Goal: Task Accomplishment & Management: Use online tool/utility

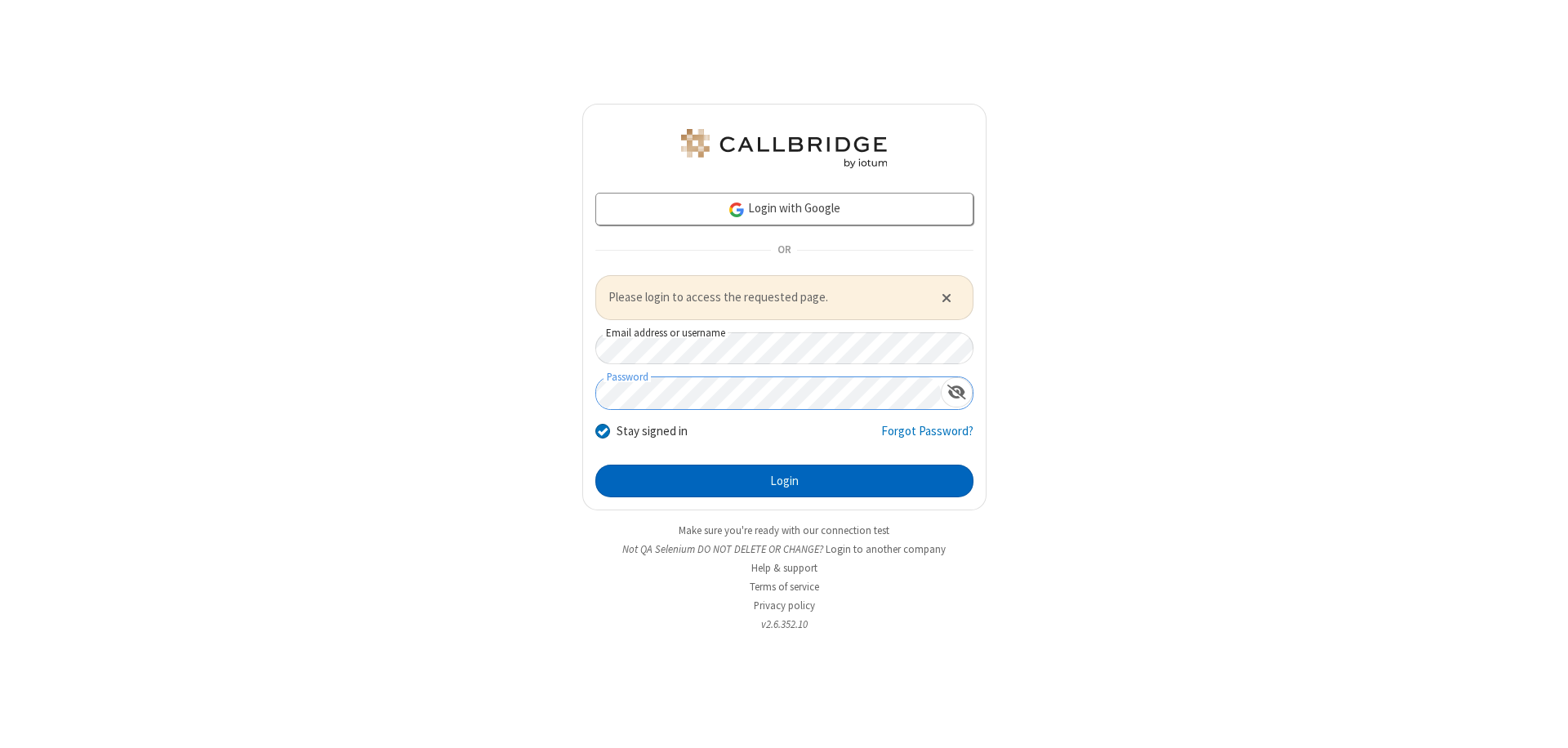
click at [784, 481] on button "Login" at bounding box center [784, 481] width 379 height 32
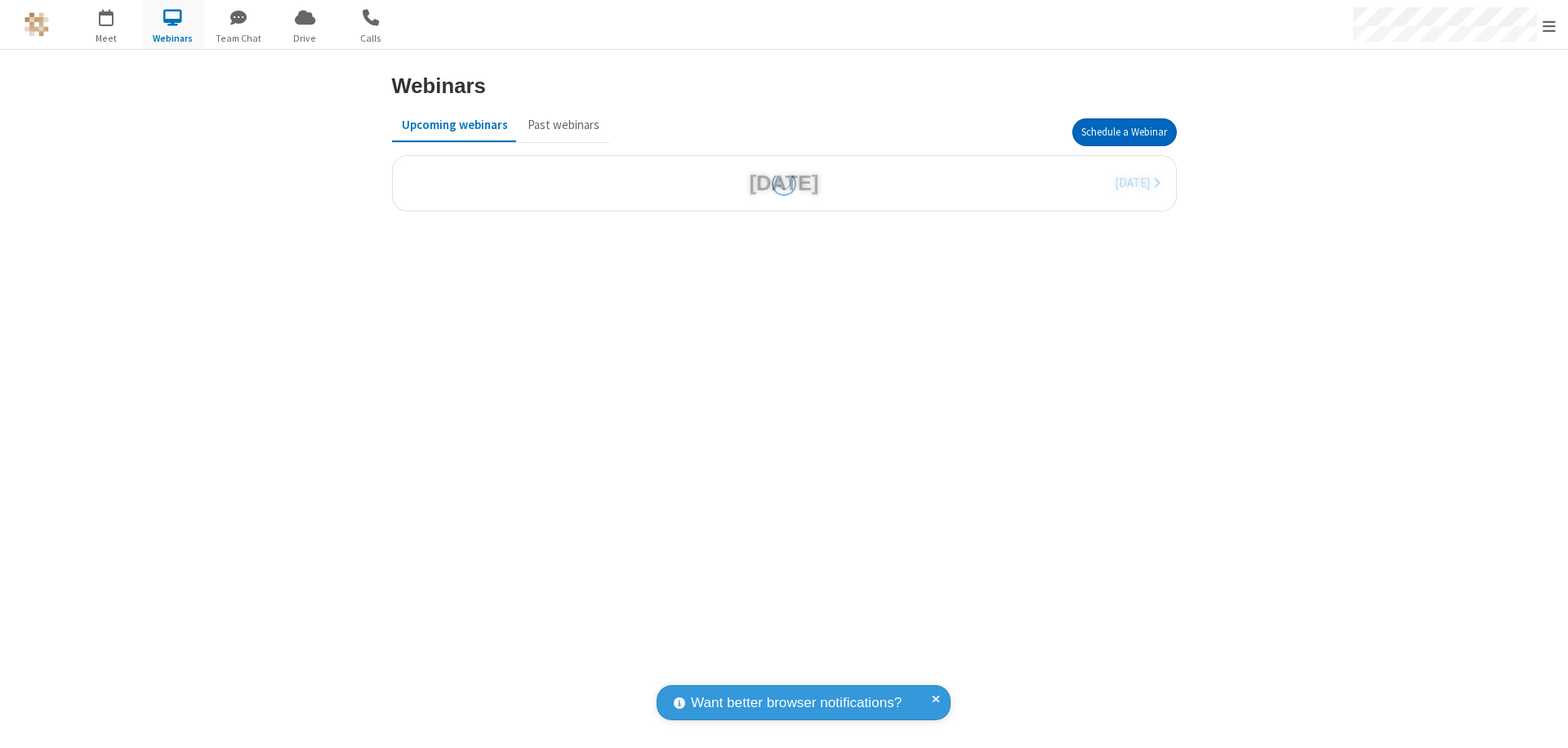
click at [1124, 132] on button "Schedule a Webinar" at bounding box center [1125, 132] width 105 height 27
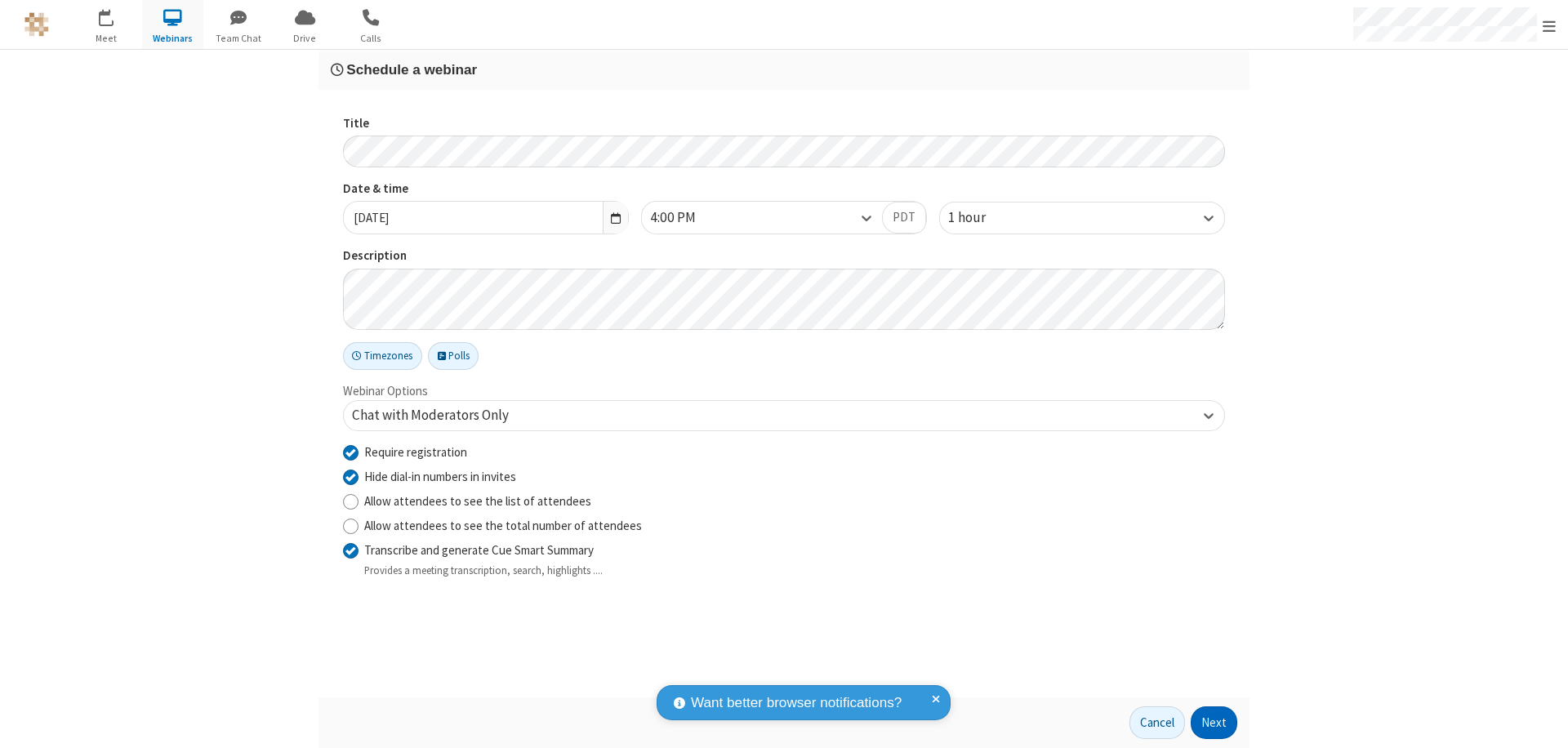
click at [1214, 723] on button "Next" at bounding box center [1214, 722] width 46 height 32
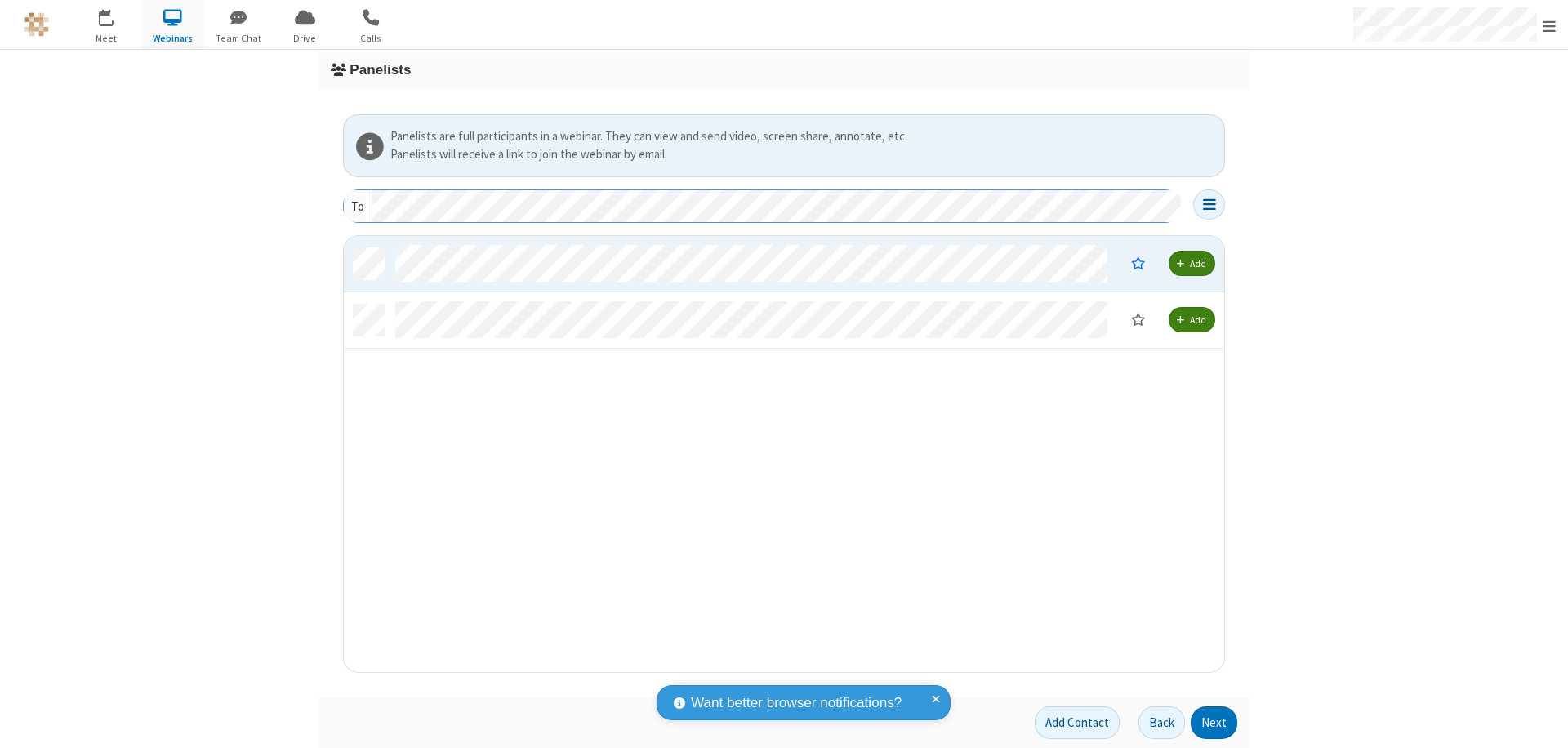
scroll to position [424, 868]
click at [1214, 723] on button "Next" at bounding box center [1214, 722] width 46 height 32
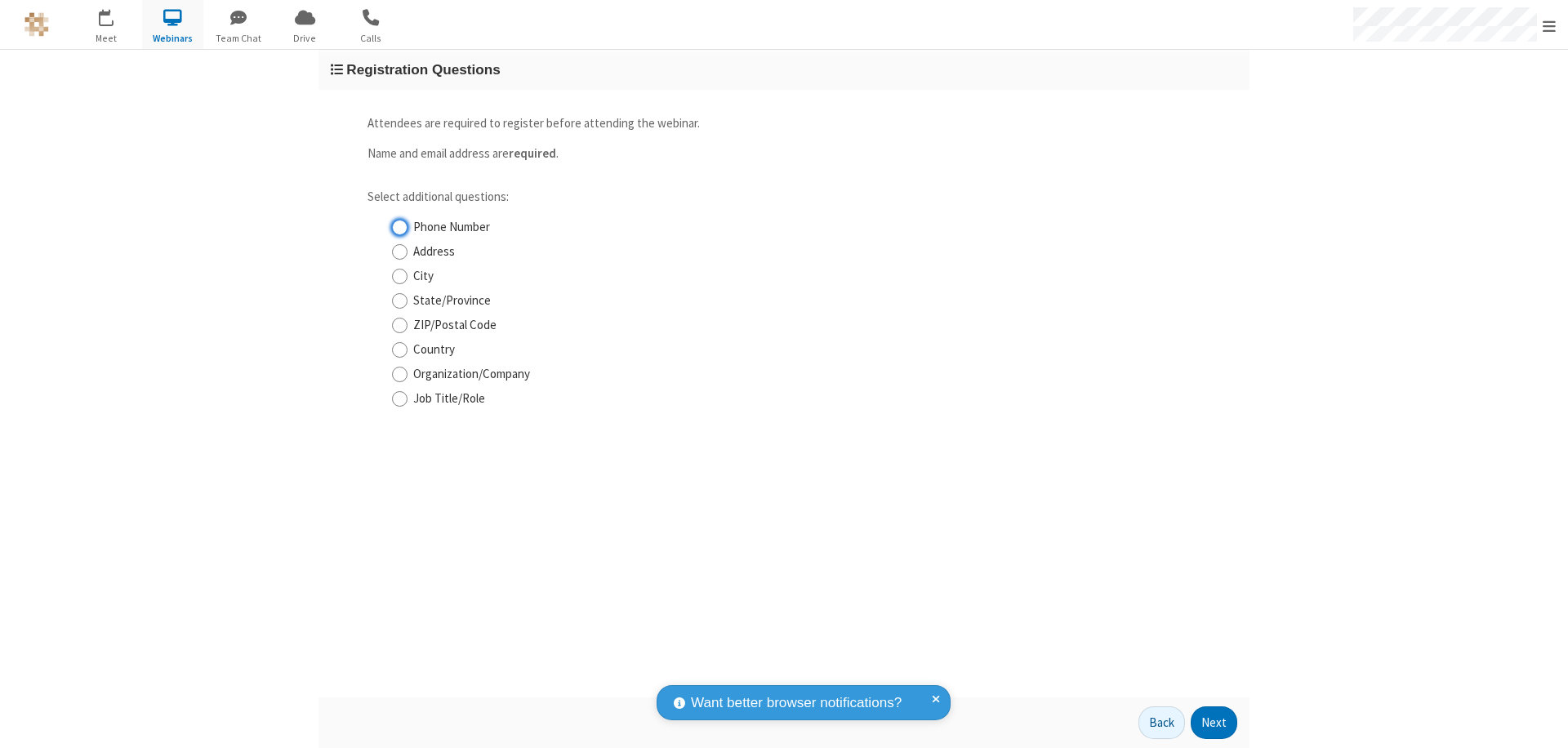
click at [399, 227] on input "Phone Number" at bounding box center [399, 227] width 16 height 17
checkbox input "true"
click at [1214, 723] on button "Next" at bounding box center [1214, 722] width 46 height 32
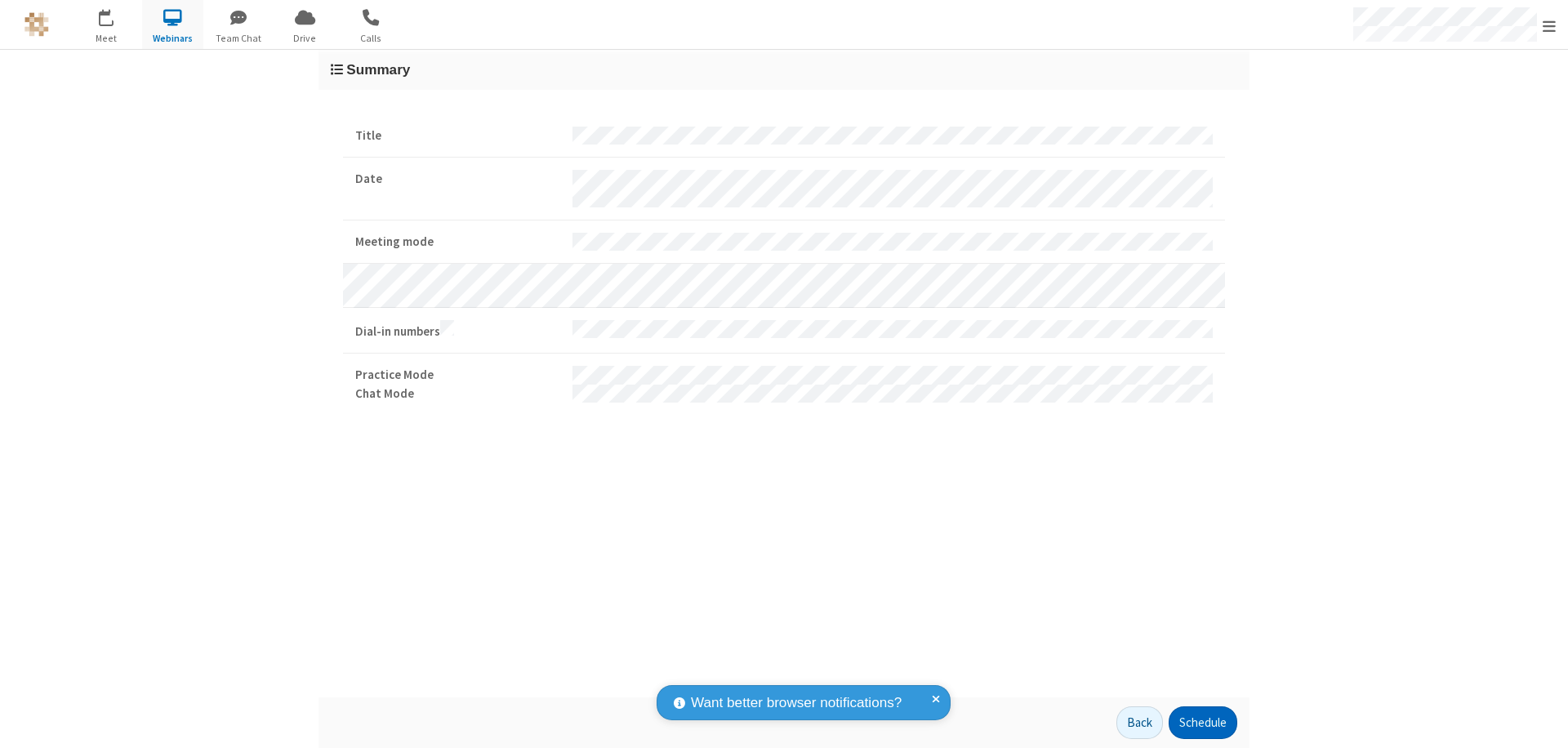
click at [1202, 723] on button "Schedule" at bounding box center [1203, 722] width 69 height 32
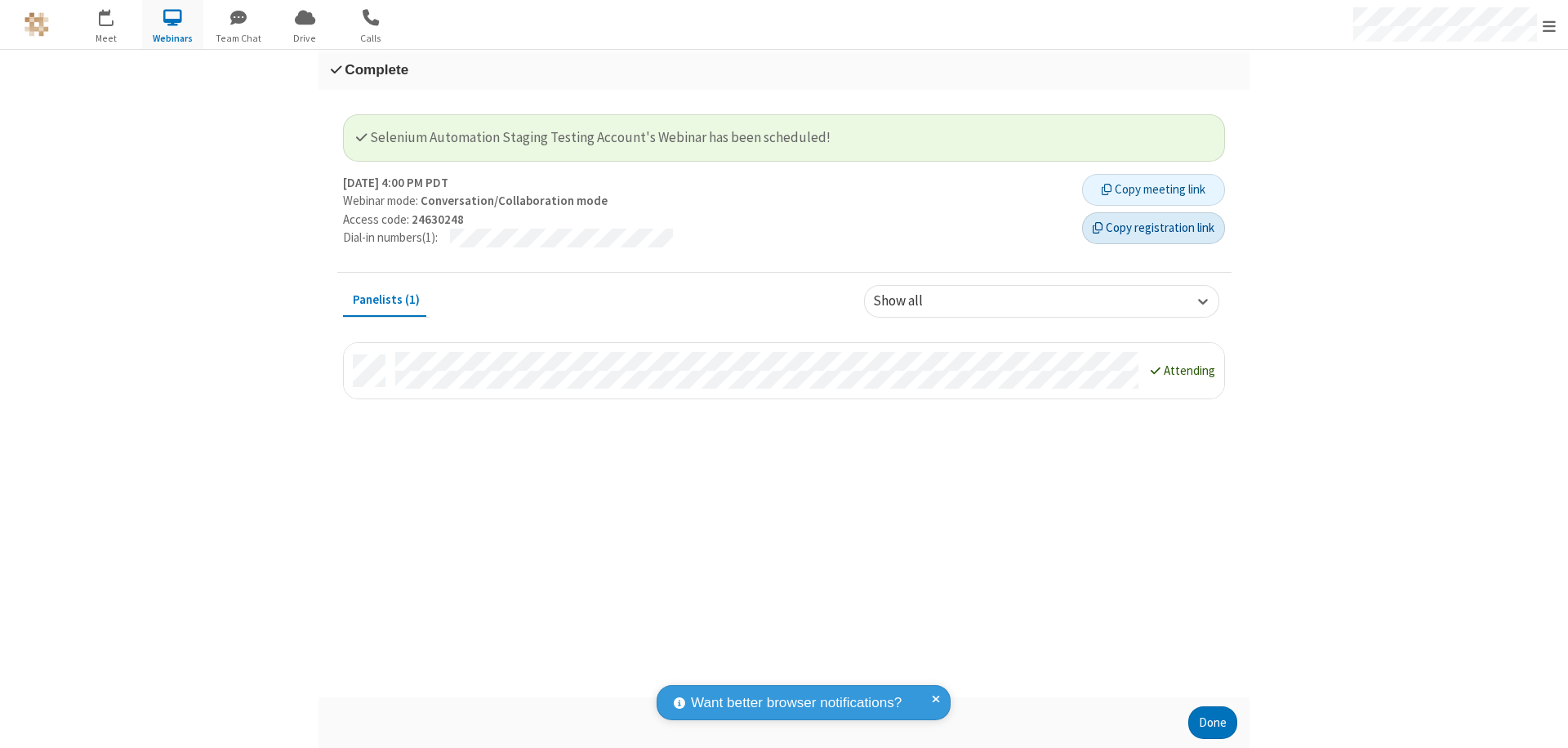
click at [1153, 228] on button "Copy registration link" at bounding box center [1154, 228] width 143 height 32
click at [1213, 723] on button "Done" at bounding box center [1213, 722] width 49 height 32
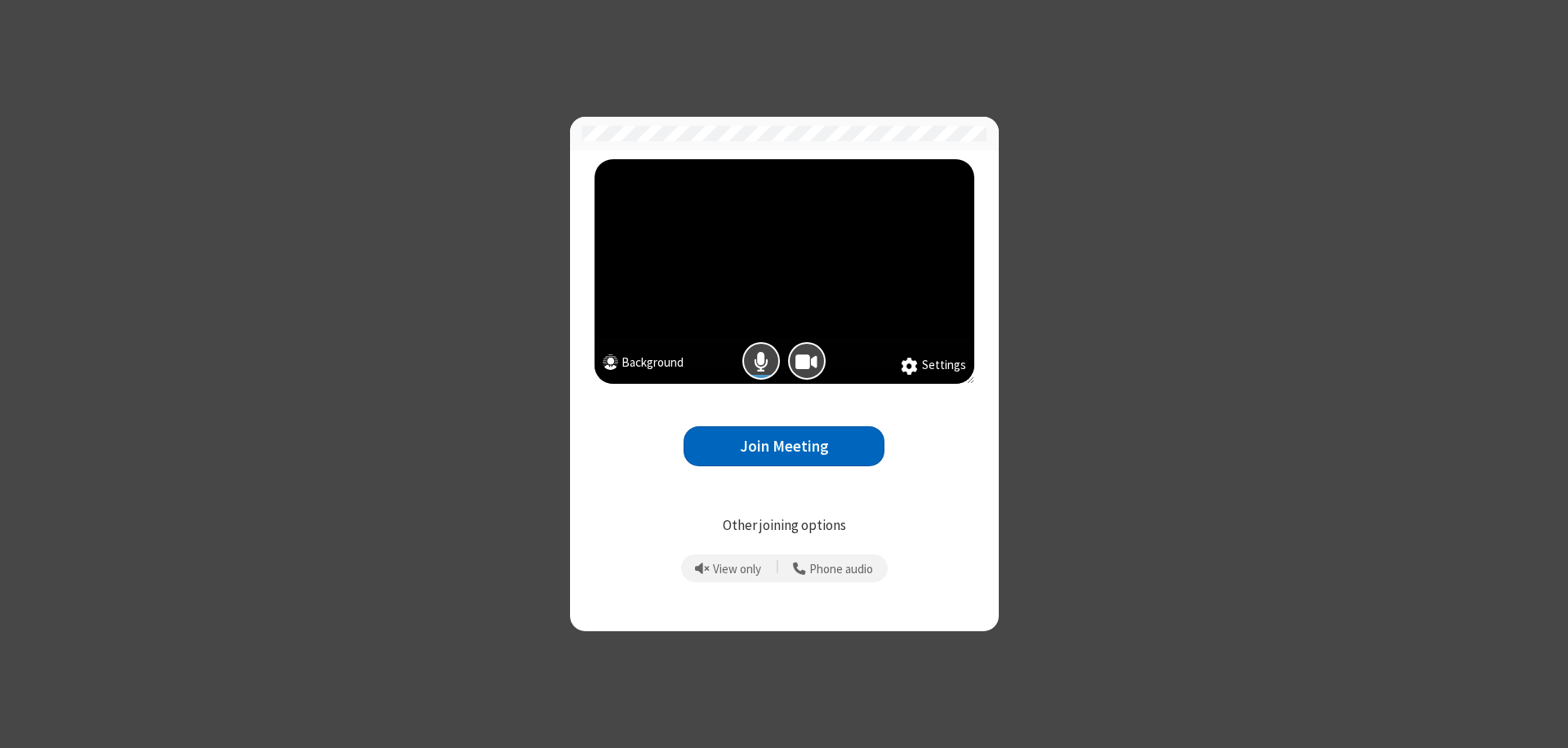
click at [784, 446] on button "Join Meeting" at bounding box center [784, 447] width 201 height 40
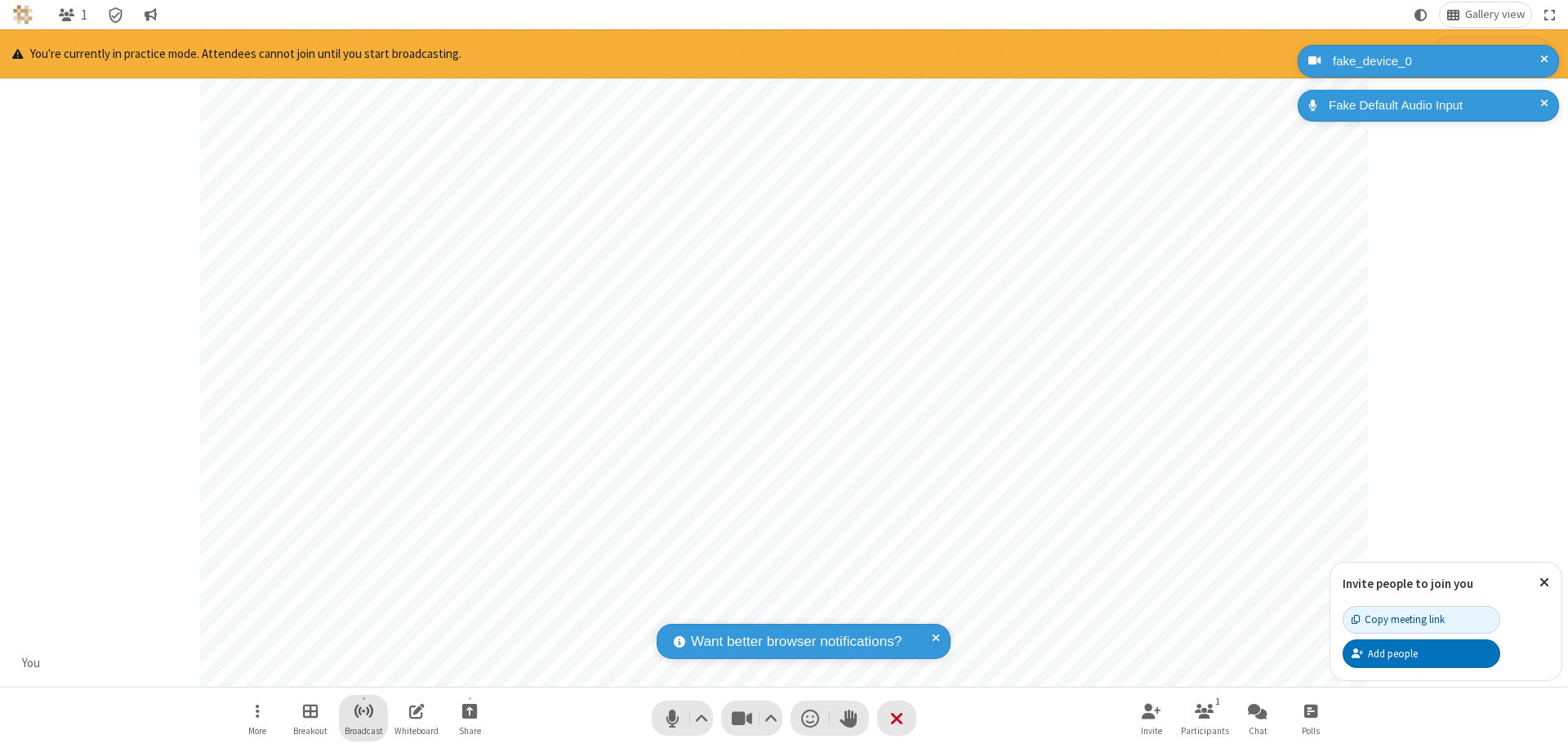
click at [363, 711] on span "Start broadcast" at bounding box center [364, 711] width 21 height 21
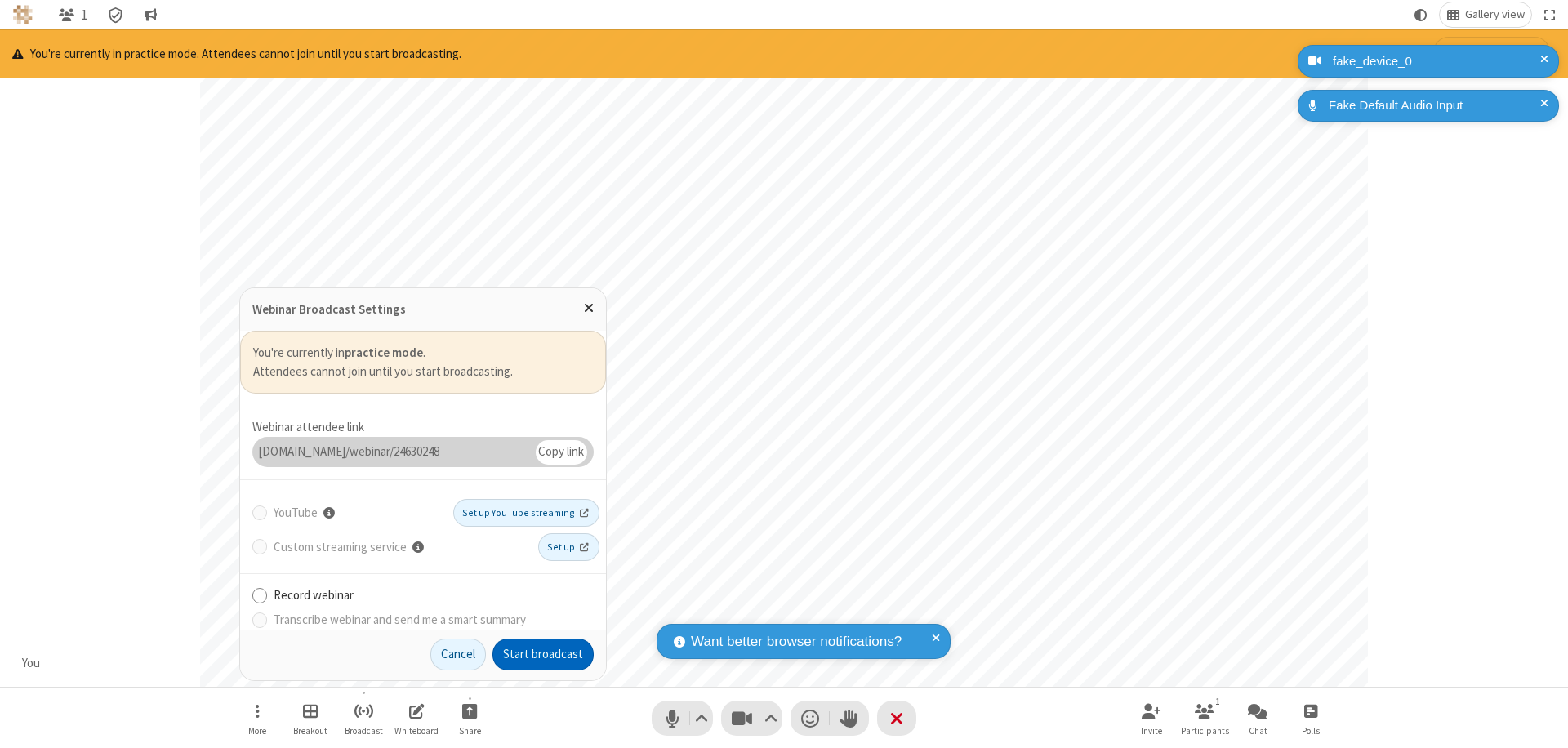
click at [543, 654] on button "Start broadcast" at bounding box center [543, 654] width 101 height 32
